Goal: Find contact information: Obtain details needed to contact an individual or organization

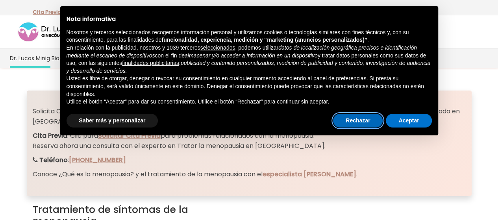
click at [364, 119] on button "Rechazar" at bounding box center [358, 121] width 50 height 14
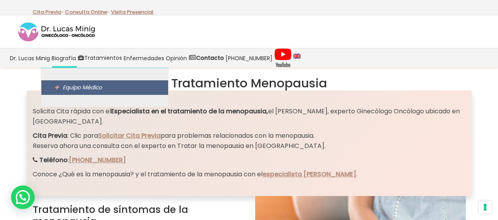
click at [60, 86] on span "Equipo Médico" at bounding box center [105, 88] width 100 height 10
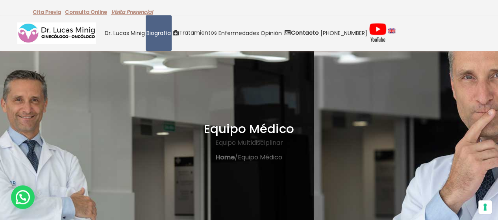
click at [129, 11] on link "Visita Presencial" at bounding box center [132, 11] width 42 height 7
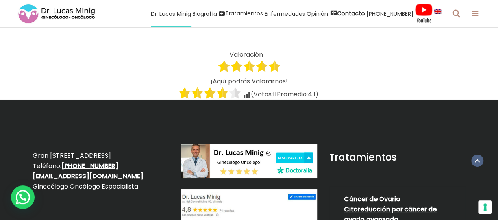
scroll to position [1377, 0]
